Goal: Information Seeking & Learning: Understand process/instructions

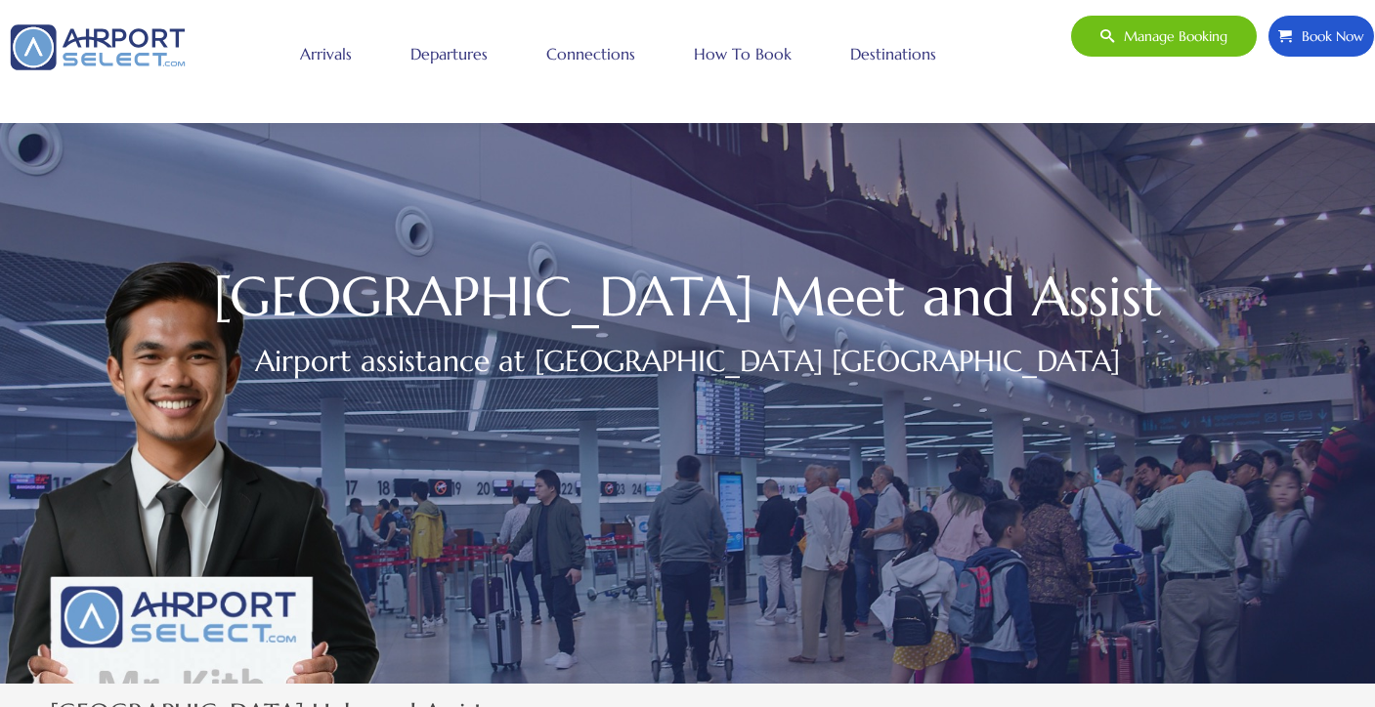
scroll to position [19, 0]
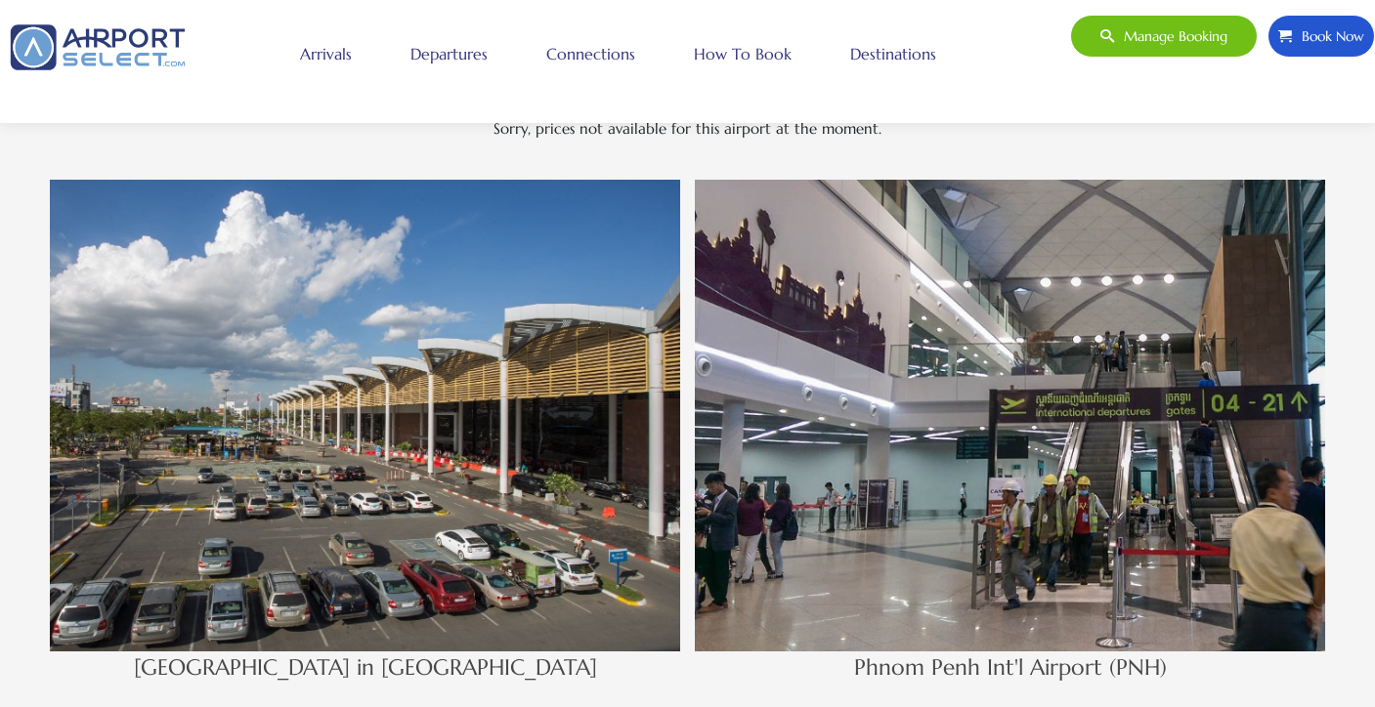
scroll to position [1728, 0]
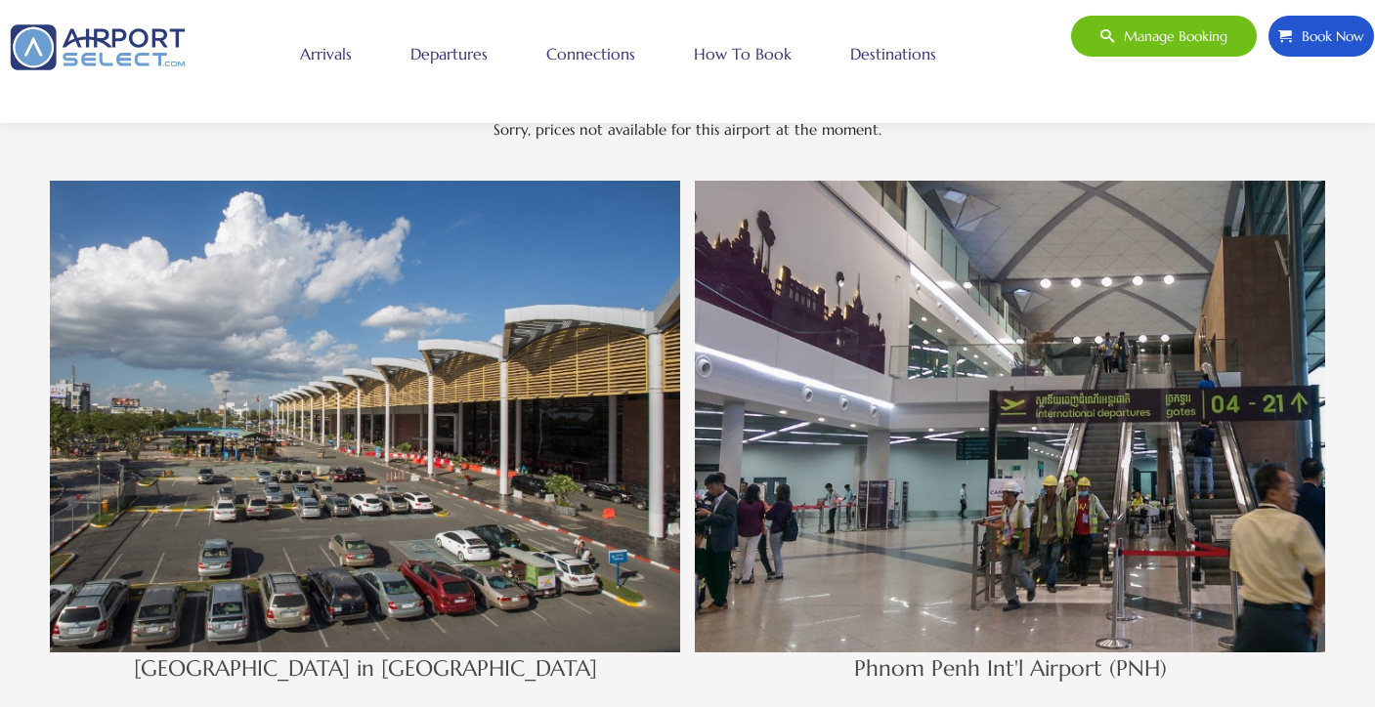
click at [417, 312] on img at bounding box center [365, 417] width 630 height 473
click at [361, 53] on li "Arrivals" at bounding box center [326, 53] width 110 height 63
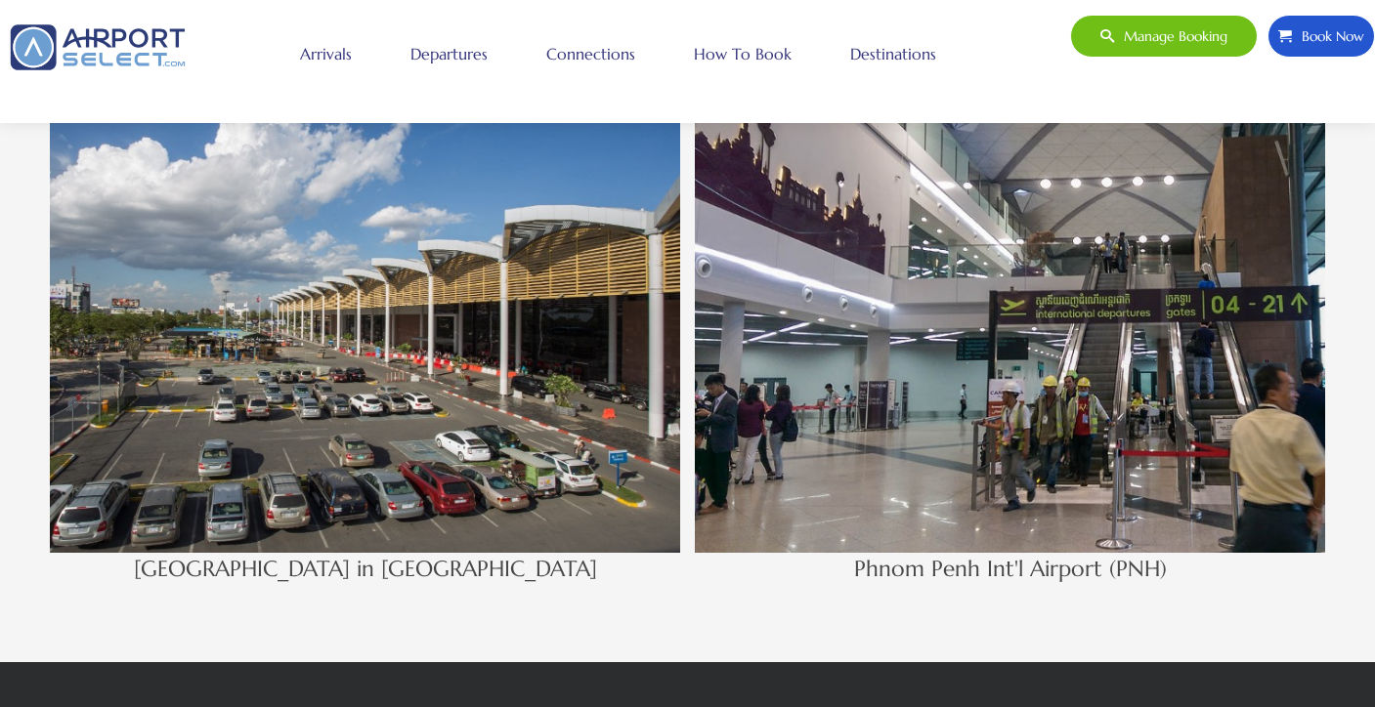
scroll to position [1821, 0]
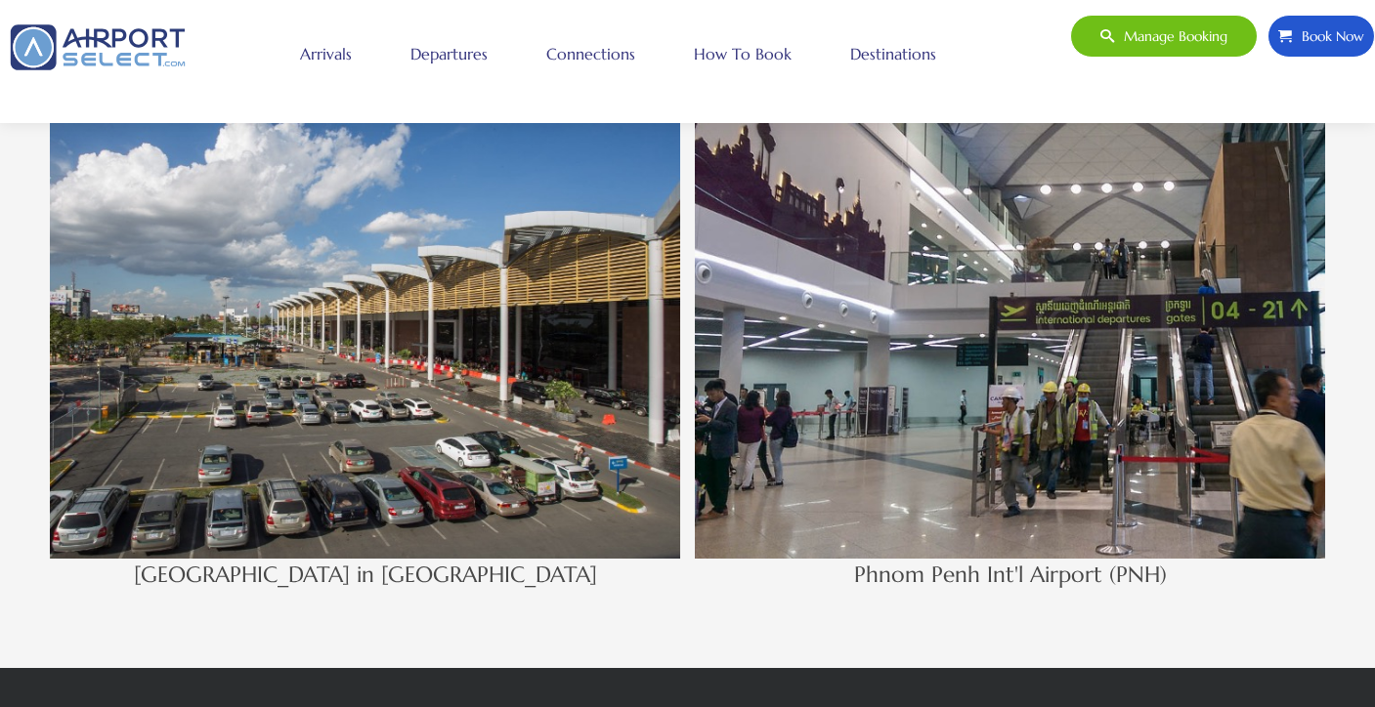
click at [626, 48] on link "Connections" at bounding box center [590, 53] width 99 height 49
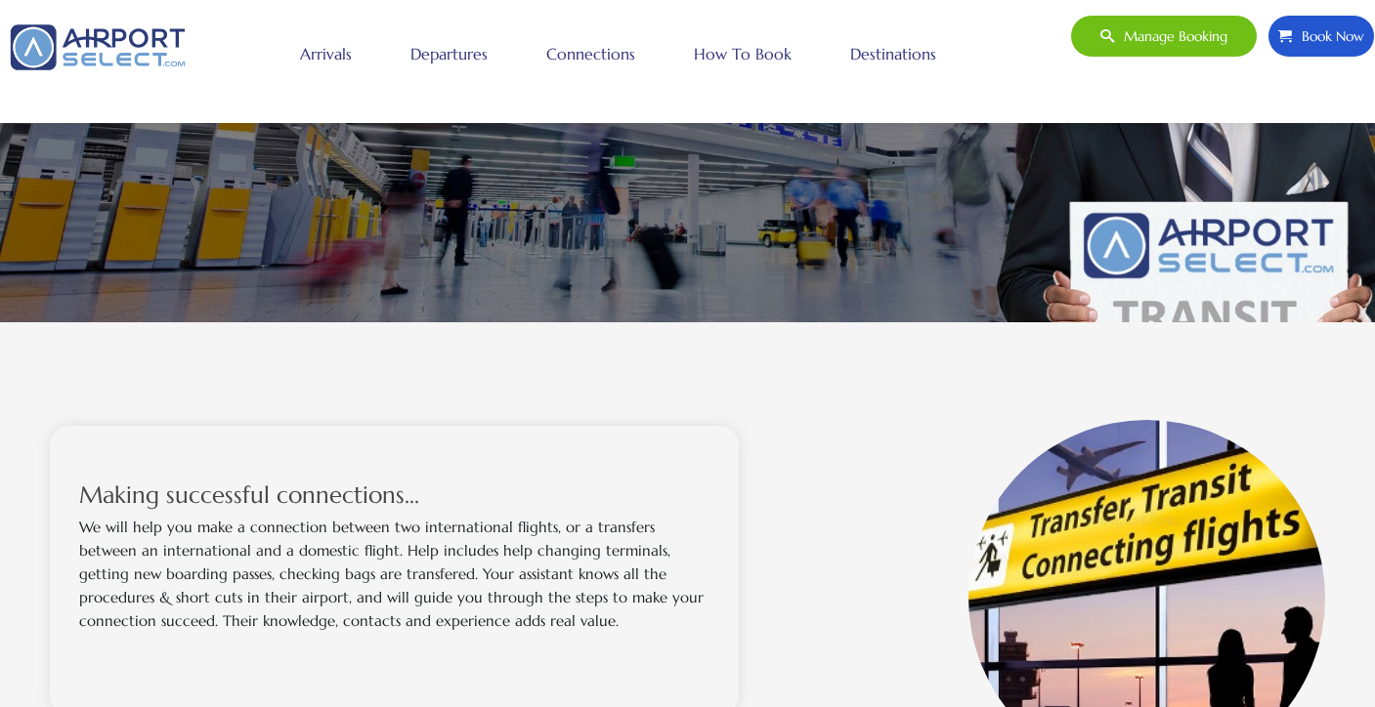
scroll to position [367, 0]
